Goal: Task Accomplishment & Management: Manage account settings

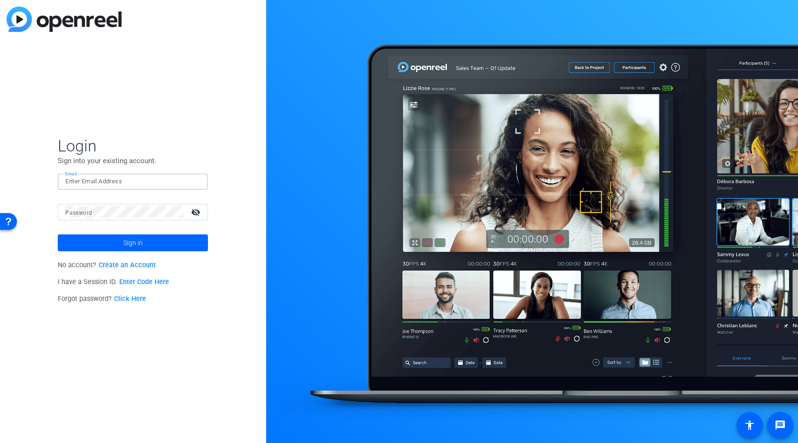
click at [139, 181] on input "Email" at bounding box center [132, 181] width 135 height 11
type input "[PERSON_NAME][EMAIL_ADDRESS][PERSON_NAME][DOMAIN_NAME]"
click at [58, 235] on button "Sign in" at bounding box center [133, 243] width 150 height 17
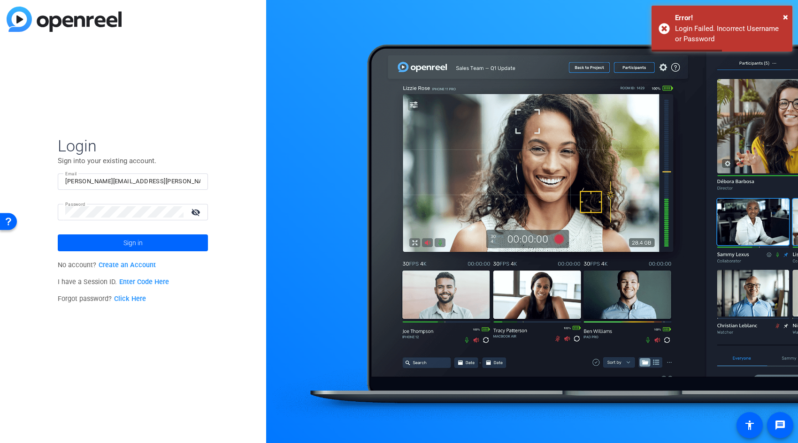
click at [200, 211] on mat-icon "visibility_off" at bounding box center [196, 213] width 23 height 14
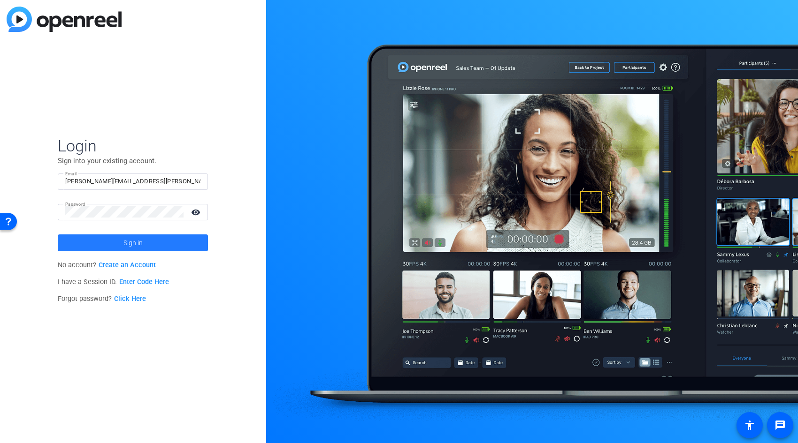
click at [123, 241] on span "Sign in" at bounding box center [132, 242] width 19 height 23
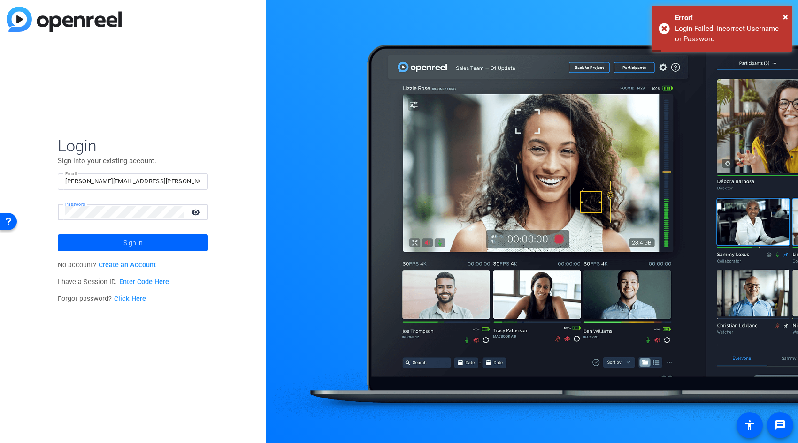
click at [58, 235] on button "Sign in" at bounding box center [133, 243] width 150 height 17
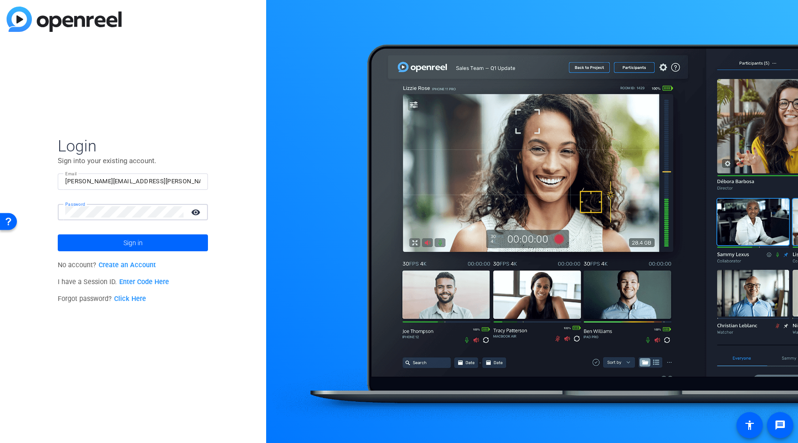
click at [58, 235] on button "Sign in" at bounding box center [133, 243] width 150 height 17
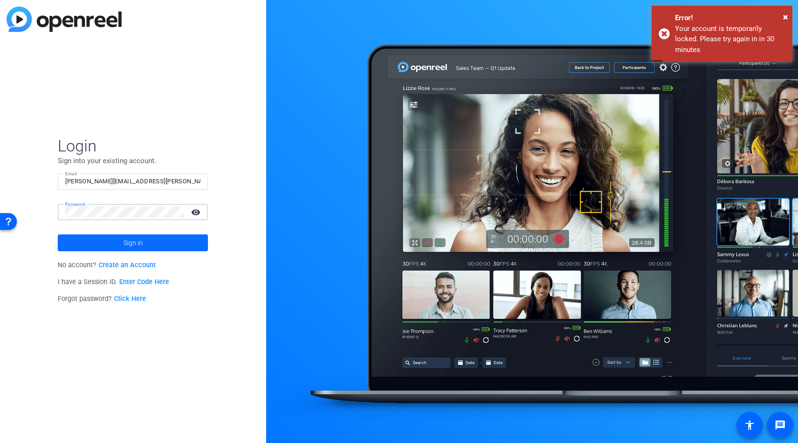
click at [133, 247] on span "Sign in" at bounding box center [132, 242] width 19 height 23
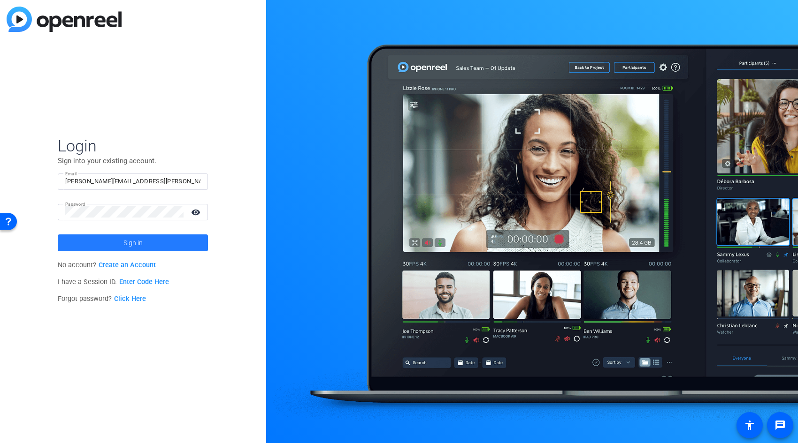
click at [147, 240] on span at bounding box center [133, 243] width 150 height 23
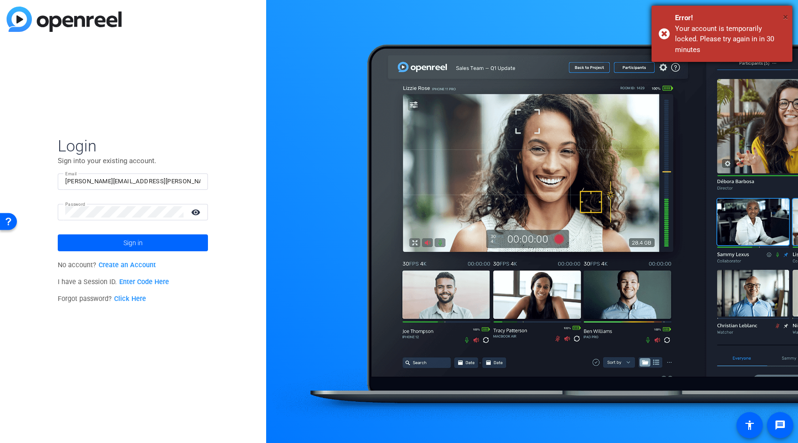
click at [787, 14] on span "×" at bounding box center [785, 16] width 5 height 11
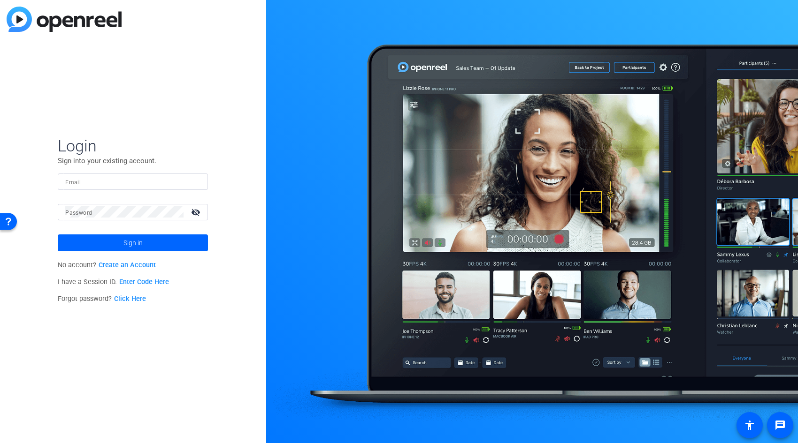
click at [139, 299] on link "Click Here" at bounding box center [130, 299] width 32 height 8
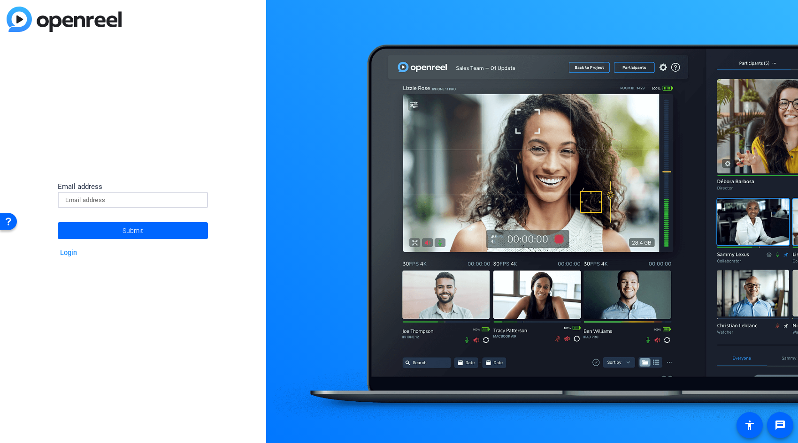
click at [108, 200] on input at bounding box center [132, 200] width 135 height 11
type input "[PERSON_NAME][EMAIL_ADDRESS][PERSON_NAME][DOMAIN_NAME]"
click at [58, 222] on button "Submit" at bounding box center [133, 230] width 150 height 17
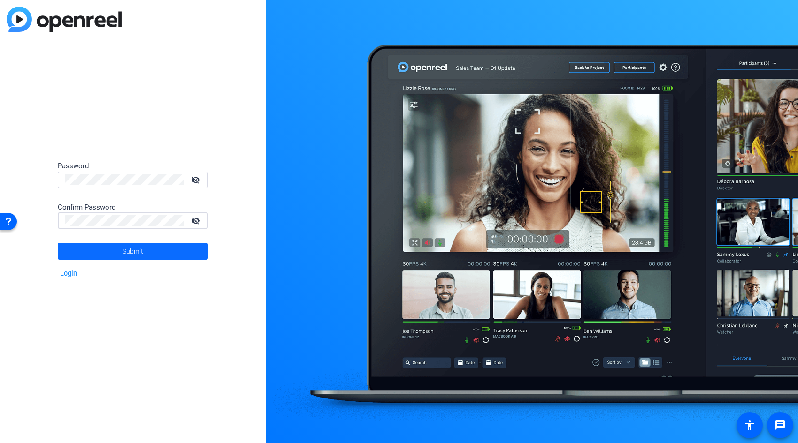
click at [134, 254] on span "Submit" at bounding box center [132, 251] width 21 height 23
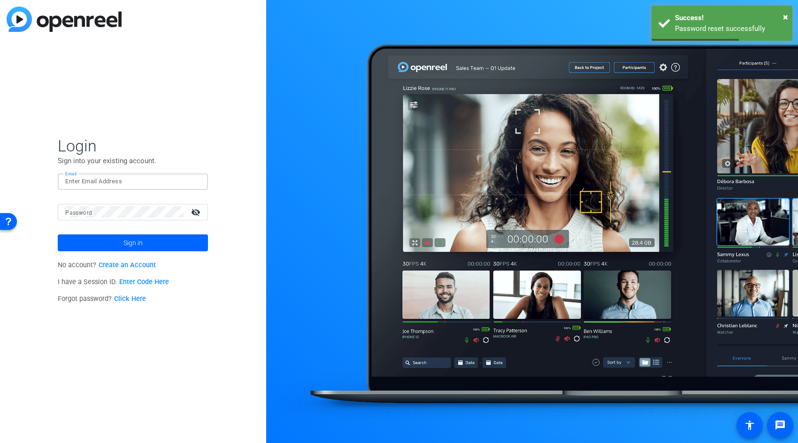
click at [117, 181] on input "Email" at bounding box center [132, 181] width 135 height 11
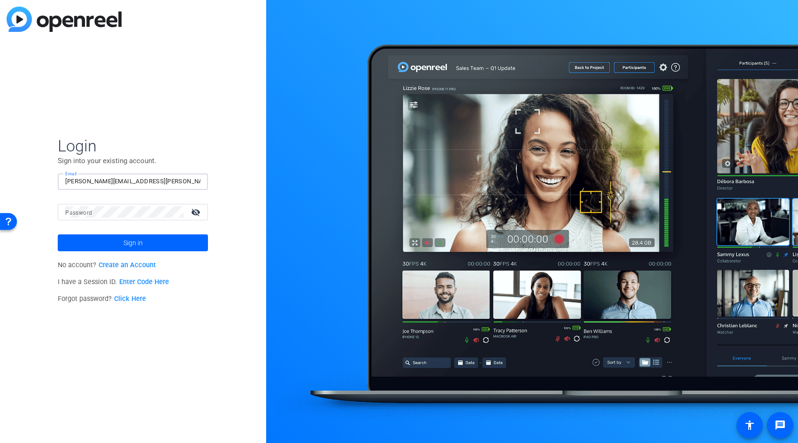
type input "[PERSON_NAME][EMAIL_ADDRESS][PERSON_NAME][DOMAIN_NAME]"
click at [58, 235] on button "Sign in" at bounding box center [133, 243] width 150 height 17
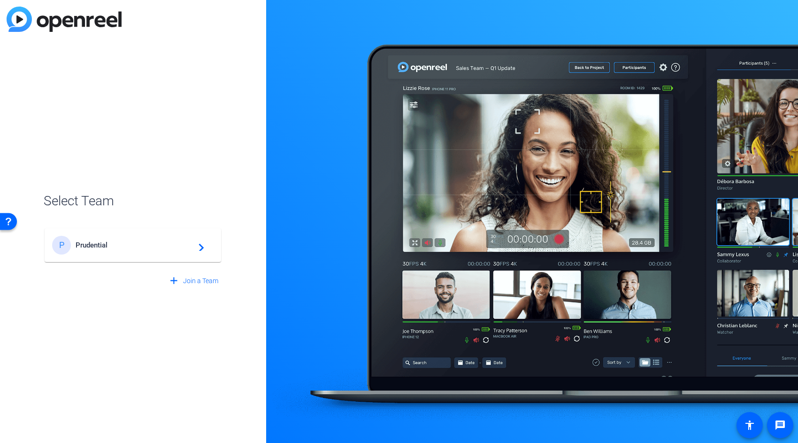
click at [105, 249] on span "Prudential" at bounding box center [134, 245] width 117 height 8
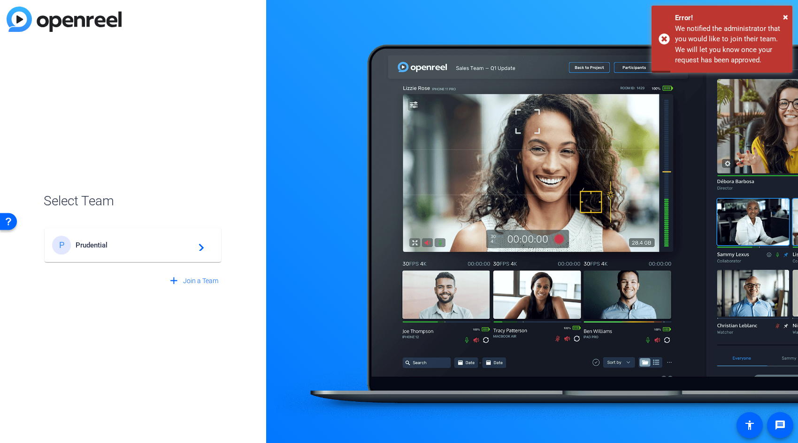
click at [203, 246] on mat-icon "navigate_next" at bounding box center [198, 245] width 11 height 11
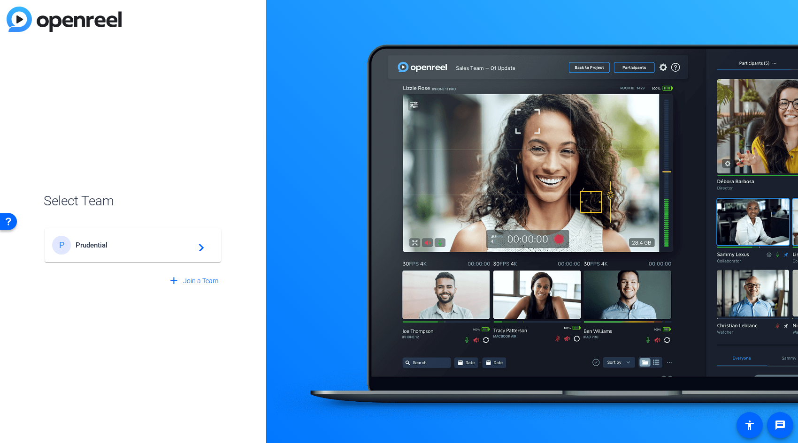
click at [173, 252] on div "P Prudential navigate_next" at bounding box center [132, 245] width 161 height 19
click at [200, 247] on mat-icon "navigate_next" at bounding box center [198, 245] width 11 height 11
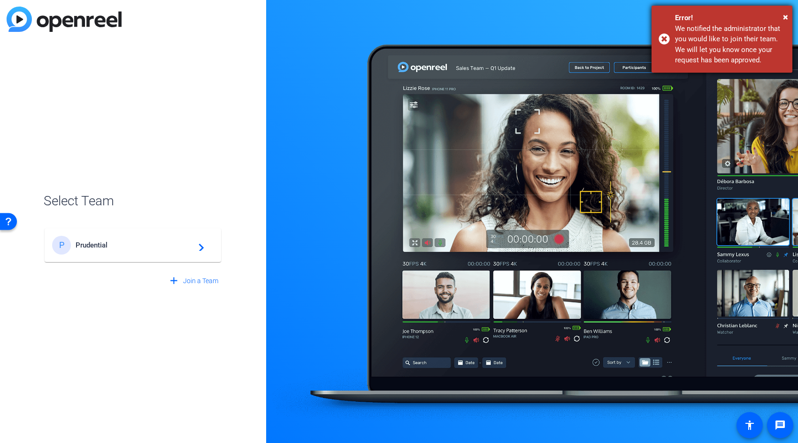
click at [708, 46] on div "We notified the administrator that you would like to join their team. We will l…" at bounding box center [730, 44] width 110 height 42
